Goal: Check status

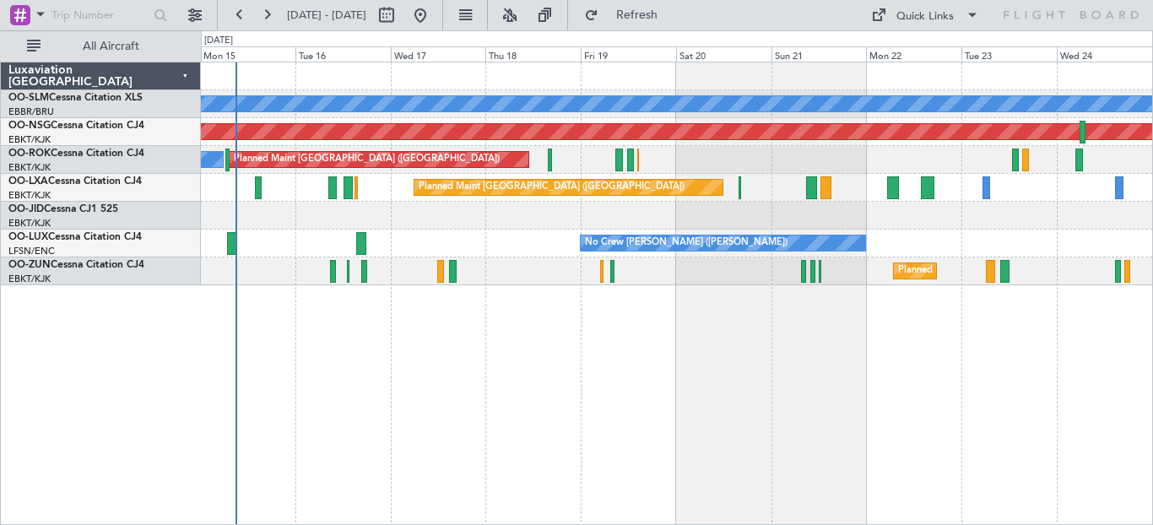
click at [390, 323] on div "A/C Unavailable [GEOGRAPHIC_DATA] Planned Maint [GEOGRAPHIC_DATA] ([GEOGRAPHIC_…" at bounding box center [677, 293] width 952 height 463
